Goal: Task Accomplishment & Management: Use online tool/utility

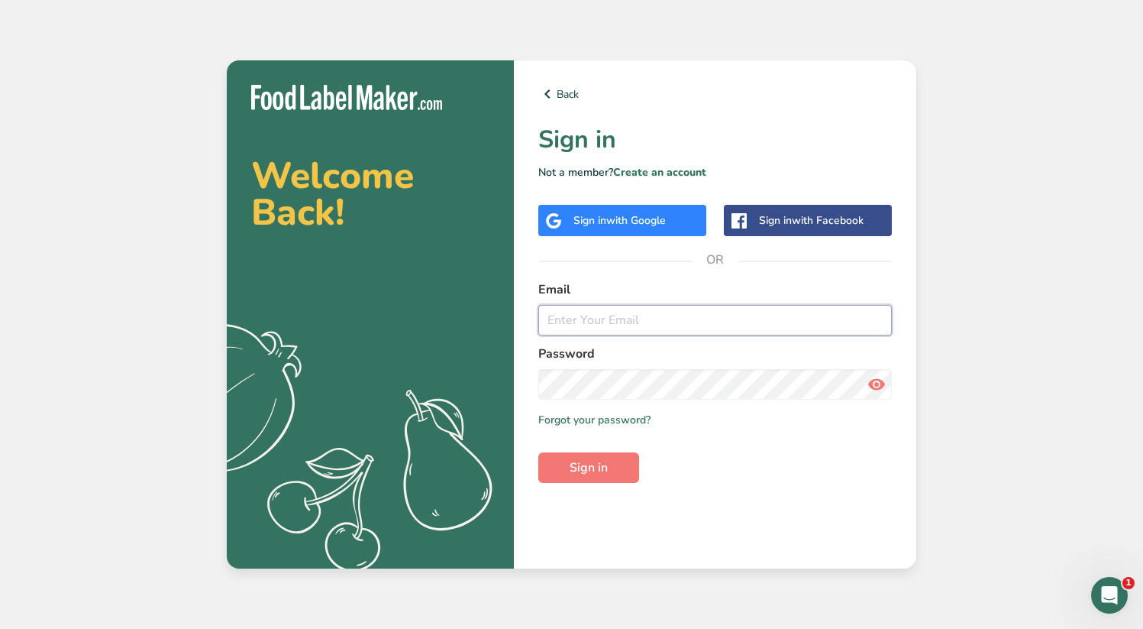
click at [642, 317] on input "email" at bounding box center [715, 320] width 354 height 31
paste input "[URL][DOMAIN_NAME]"
type input "[URL][DOMAIN_NAME]"
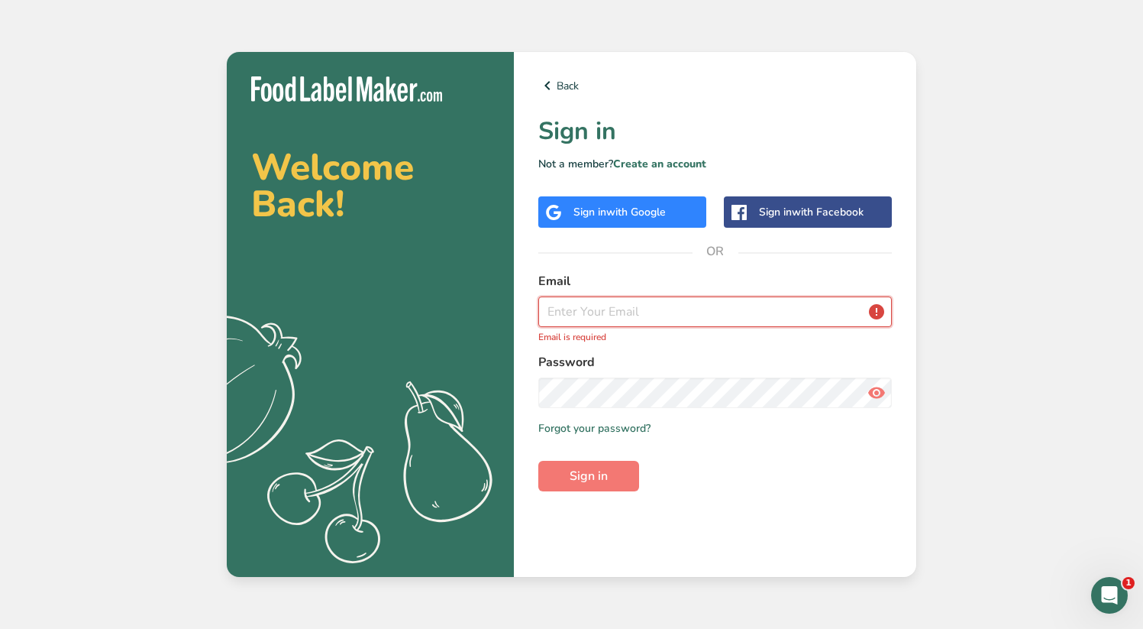
paste input "[EMAIL_ADDRESS][DOMAIN_NAME]"
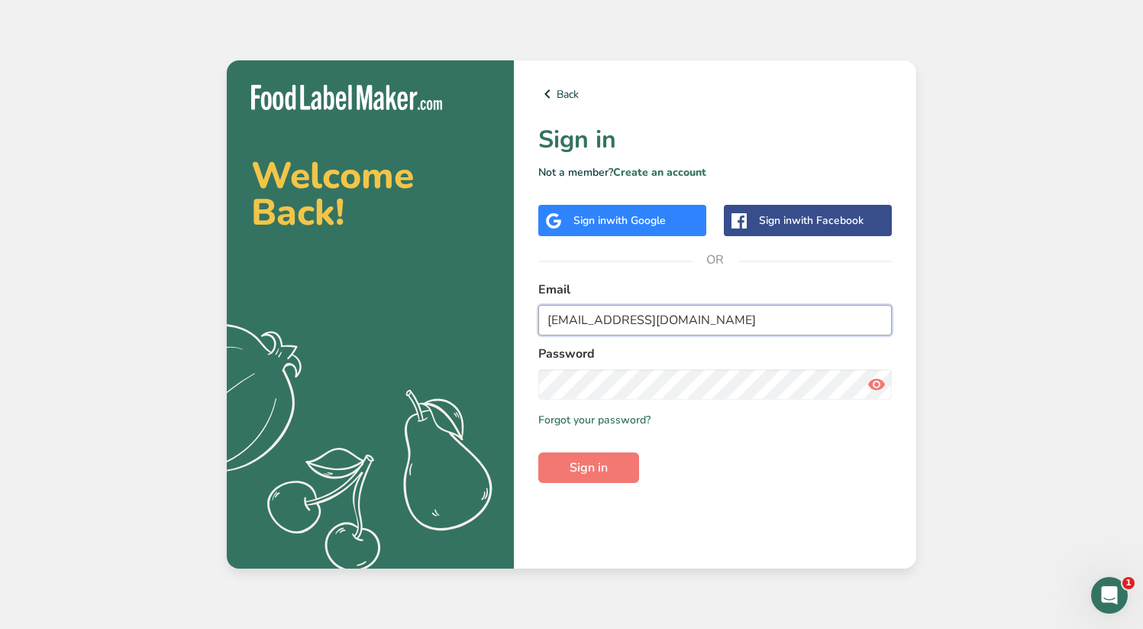
type input "[EMAIL_ADDRESS][DOMAIN_NAME]"
click at [538, 452] on button "Sign in" at bounding box center [588, 467] width 101 height 31
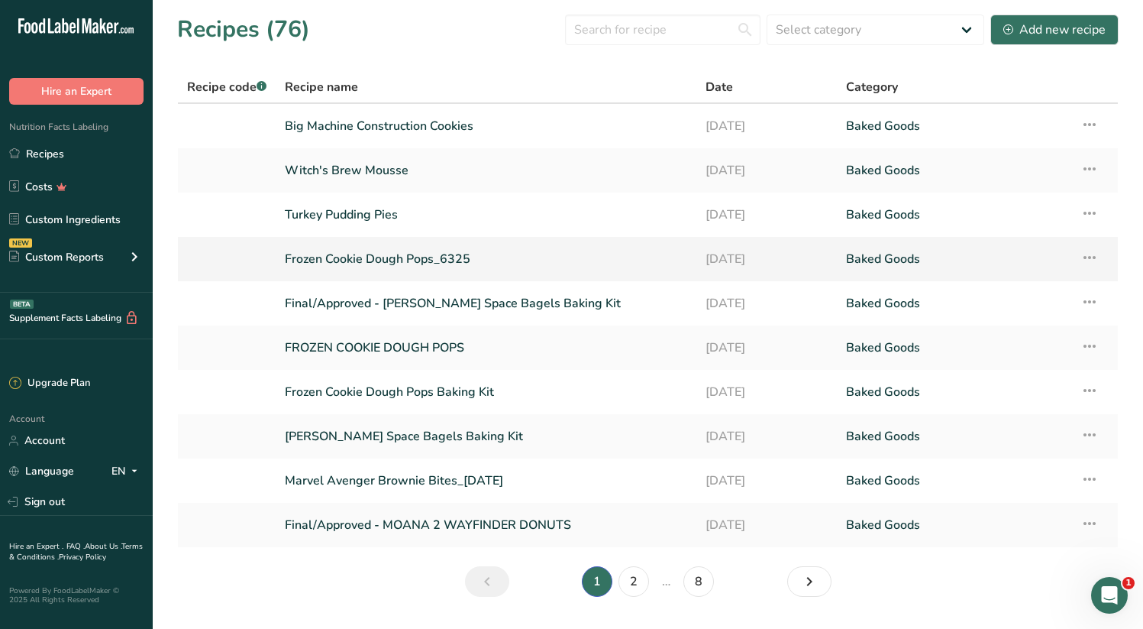
click at [423, 247] on link "Frozen Cookie Dough Pops_6325" at bounding box center [486, 259] width 402 height 32
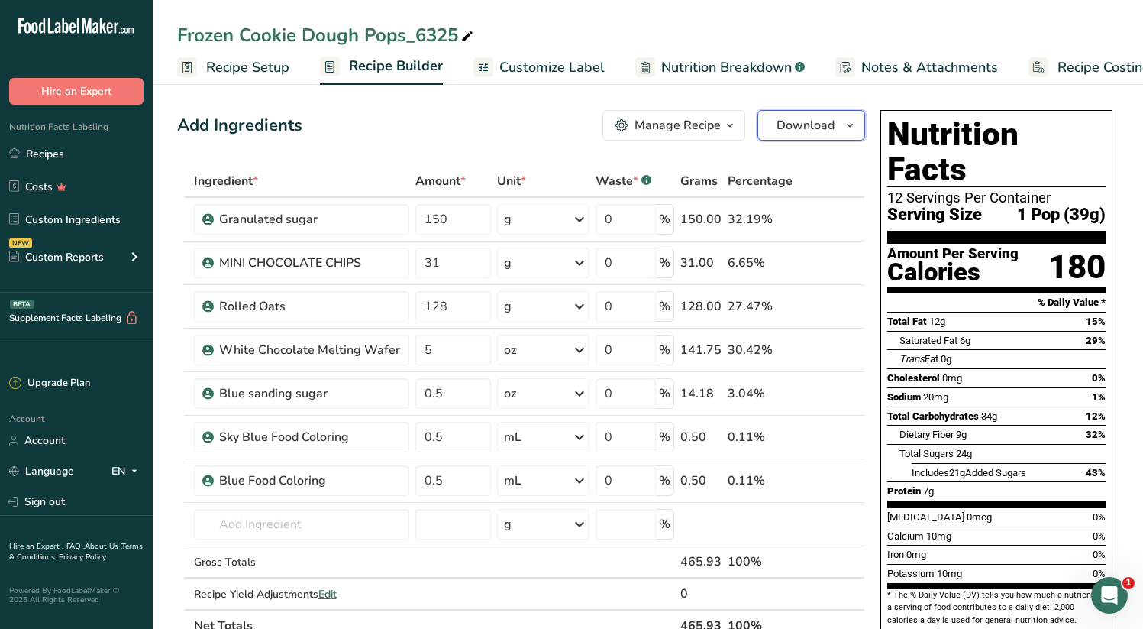
click at [815, 129] on span "Download" at bounding box center [806, 125] width 58 height 18
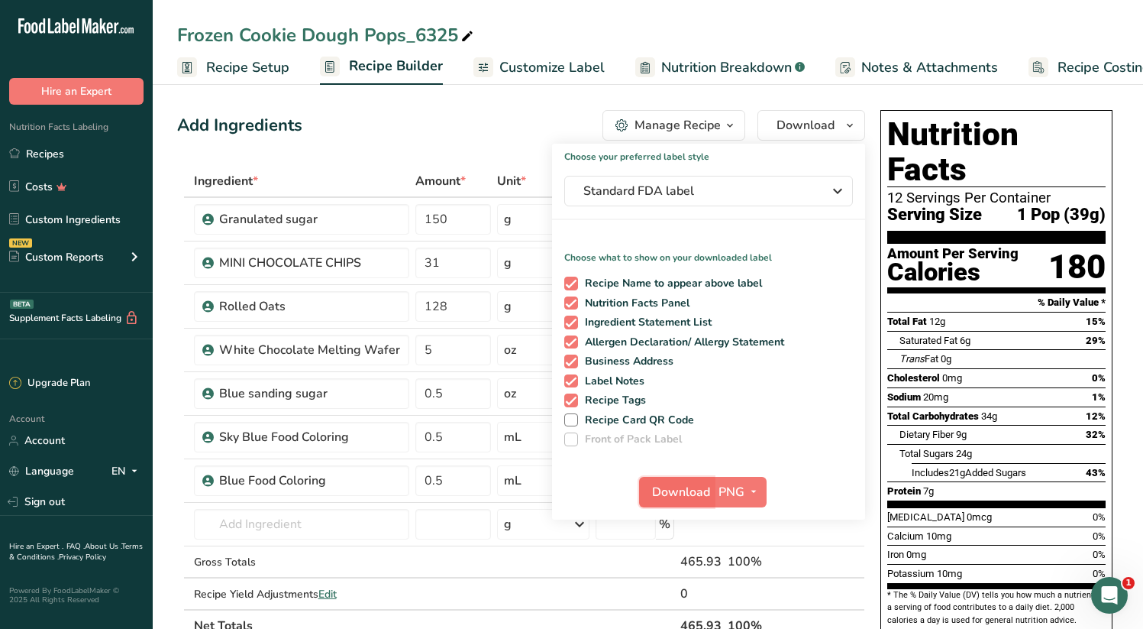
click at [668, 488] on span "Download" at bounding box center [681, 492] width 58 height 18
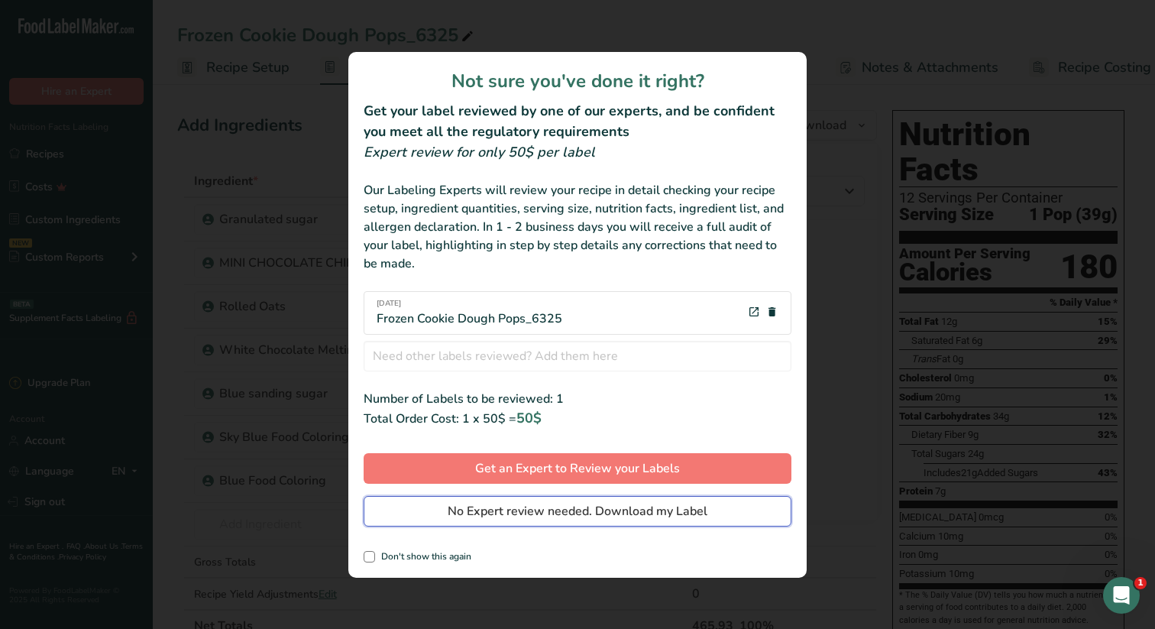
click at [580, 512] on span "No Expert review needed. Download my Label" at bounding box center [578, 511] width 260 height 18
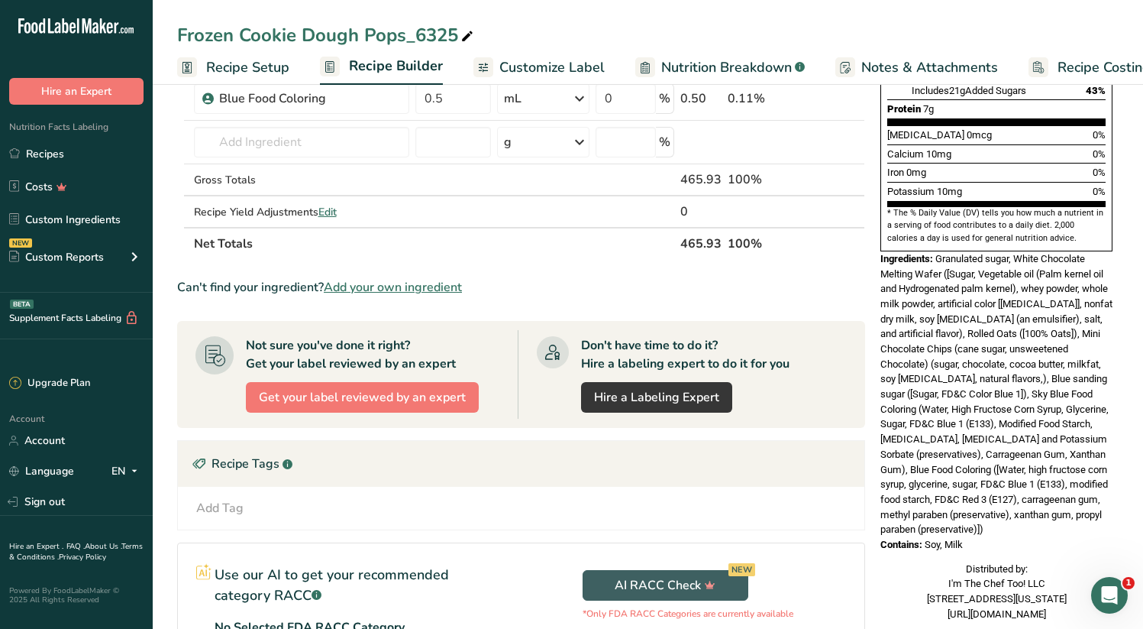
scroll to position [445, 0]
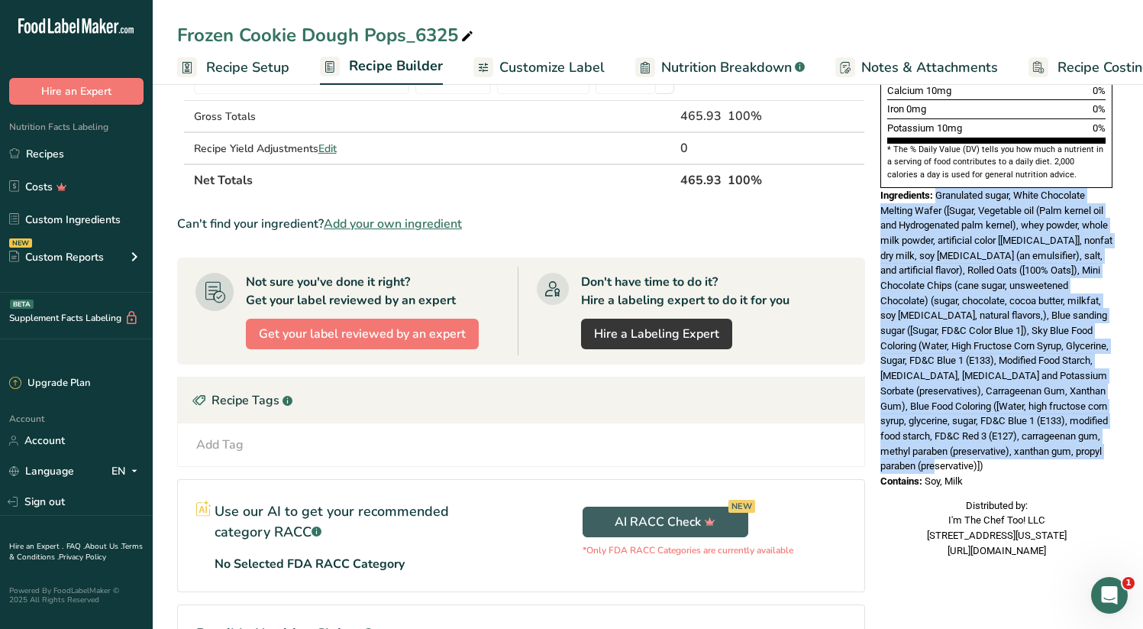
drag, startPoint x: 937, startPoint y: 160, endPoint x: 1087, endPoint y: 428, distance: 307.7
click at [1087, 428] on div "Ingredients: Granulated sugar, White Chocolate Melting Wafer ([Sugar, Vegetable…" at bounding box center [997, 331] width 232 height 286
copy span "Granulated sugar, White Chocolate Melting Wafer ([Sugar, Vegetable oil (Palm ke…"
